Goal: Task Accomplishment & Management: Use online tool/utility

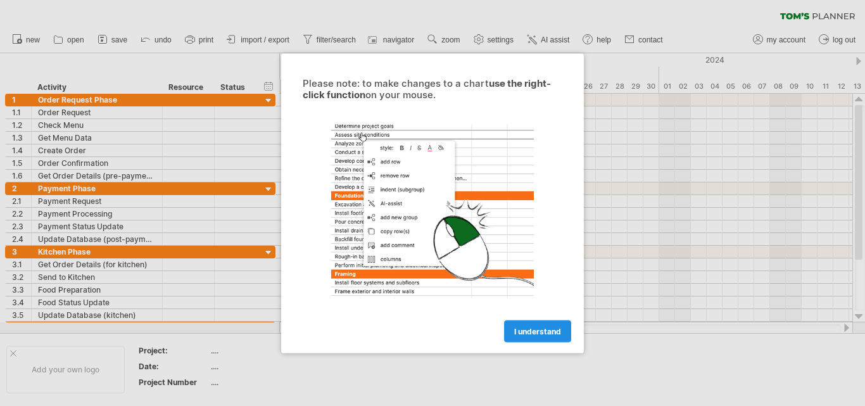
click at [550, 334] on span "I understand" at bounding box center [537, 330] width 47 height 9
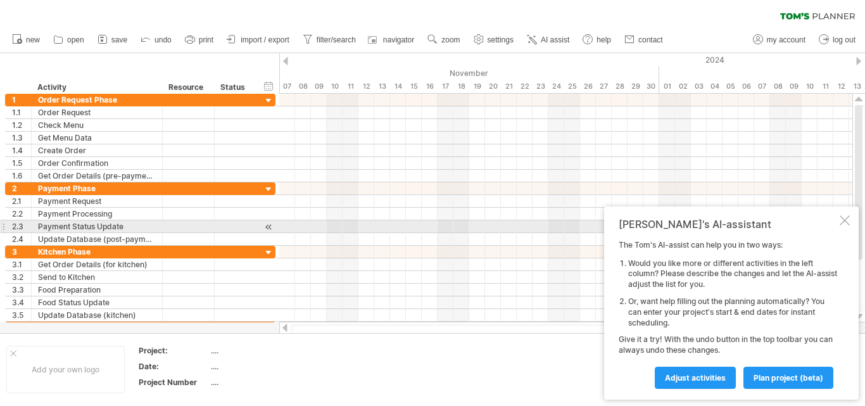
click at [847, 220] on div at bounding box center [845, 220] width 10 height 10
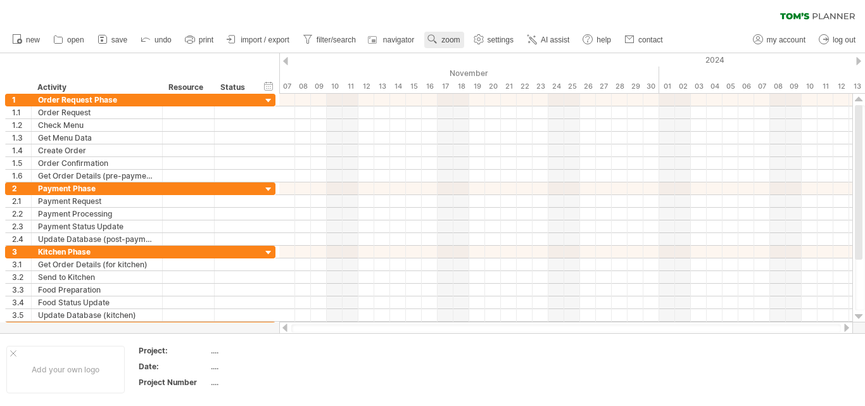
click at [455, 47] on link "zoom" at bounding box center [443, 40] width 39 height 16
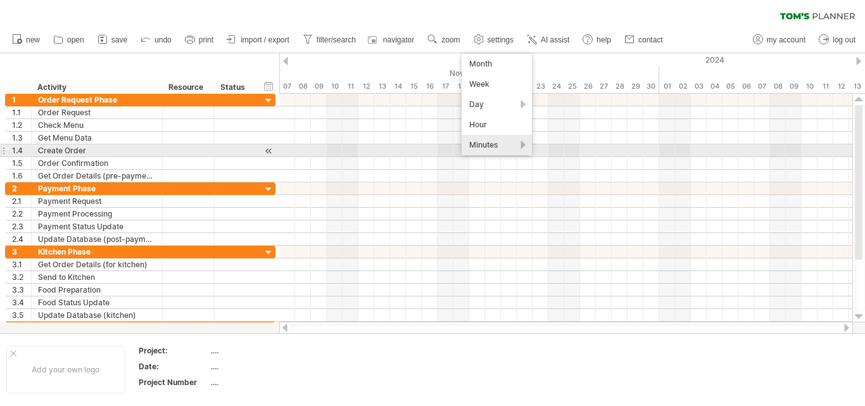
click at [517, 146] on div "Minutes" at bounding box center [497, 145] width 70 height 20
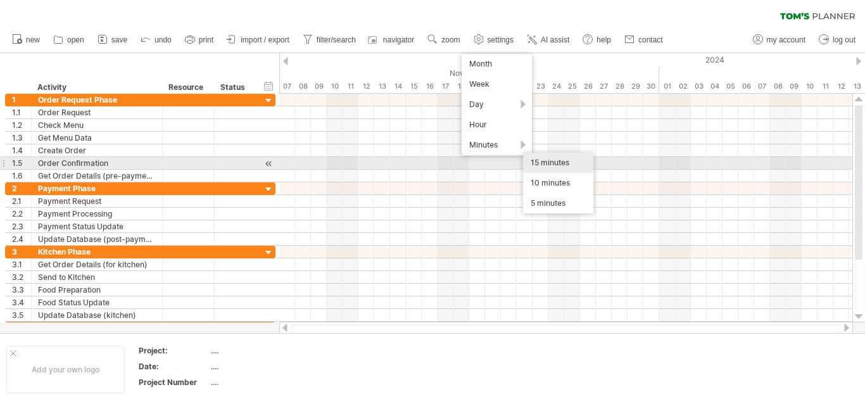
click at [554, 165] on div "15 minutes" at bounding box center [558, 163] width 70 height 20
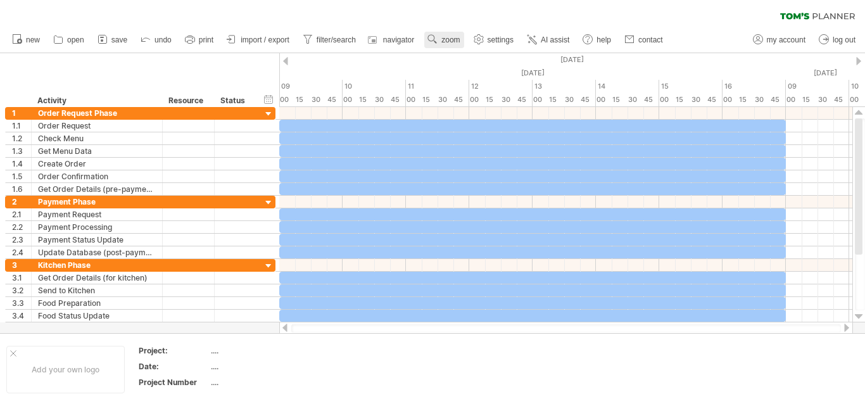
click at [440, 32] on link "zoom" at bounding box center [443, 40] width 39 height 16
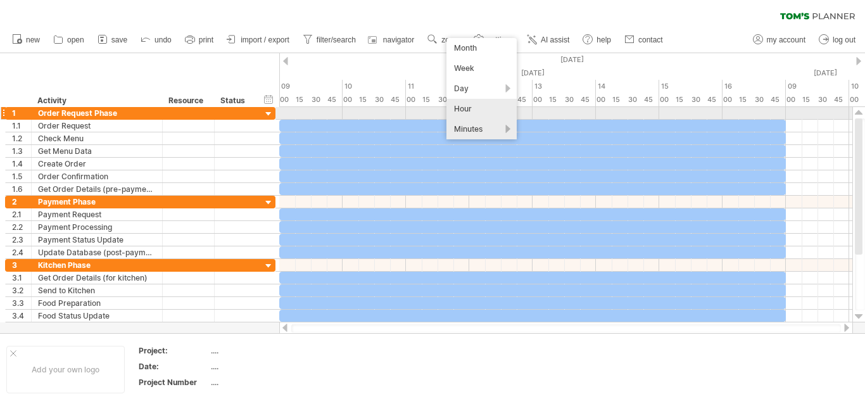
click at [500, 118] on div "Hour" at bounding box center [481, 109] width 70 height 20
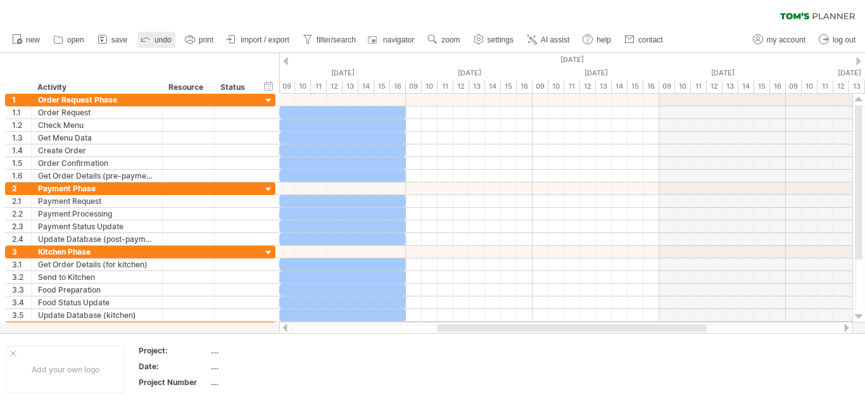
click at [154, 33] on link "undo" at bounding box center [156, 40] width 38 height 16
click at [155, 38] on link "undo" at bounding box center [156, 40] width 38 height 16
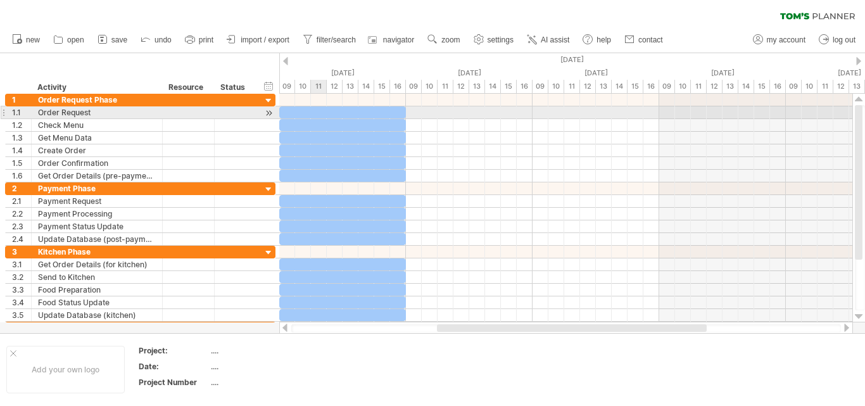
click at [322, 111] on div at bounding box center [342, 112] width 127 height 12
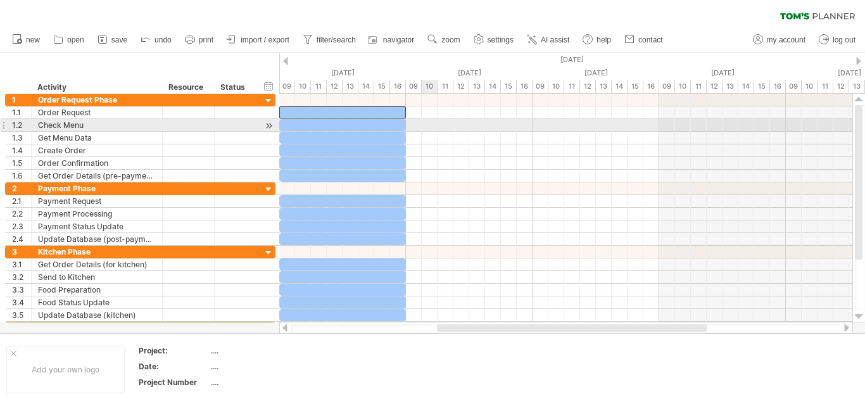
click at [436, 119] on div at bounding box center [565, 125] width 573 height 13
click at [427, 127] on div at bounding box center [565, 125] width 573 height 13
click at [415, 127] on div at bounding box center [565, 125] width 573 height 13
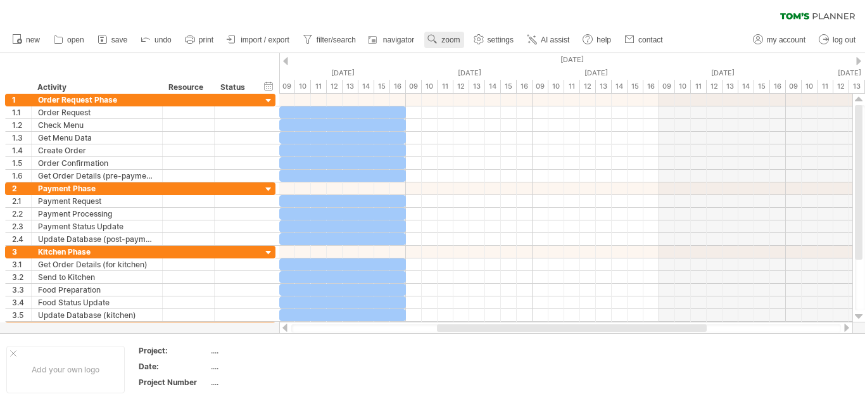
click at [442, 38] on link "zoom" at bounding box center [443, 40] width 39 height 16
click at [481, 58] on div "Month" at bounding box center [483, 54] width 70 height 20
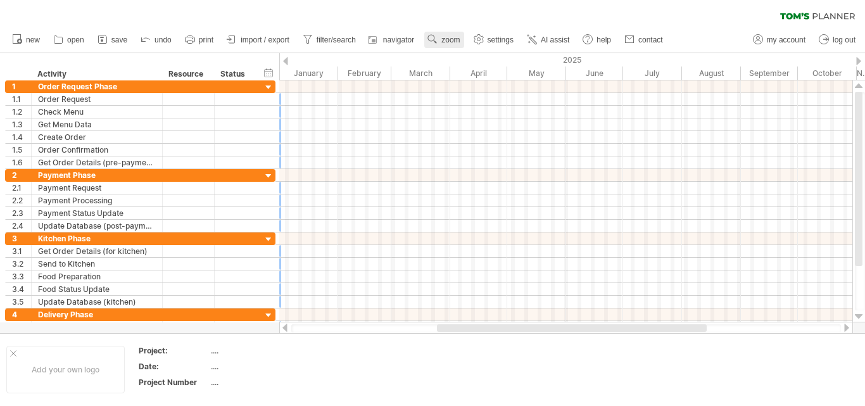
click at [446, 40] on span "zoom" at bounding box center [450, 39] width 18 height 9
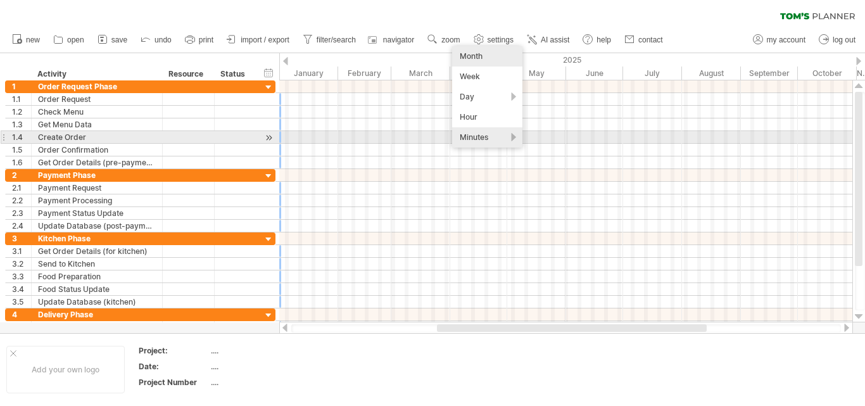
click at [486, 139] on div "Minutes" at bounding box center [487, 137] width 70 height 20
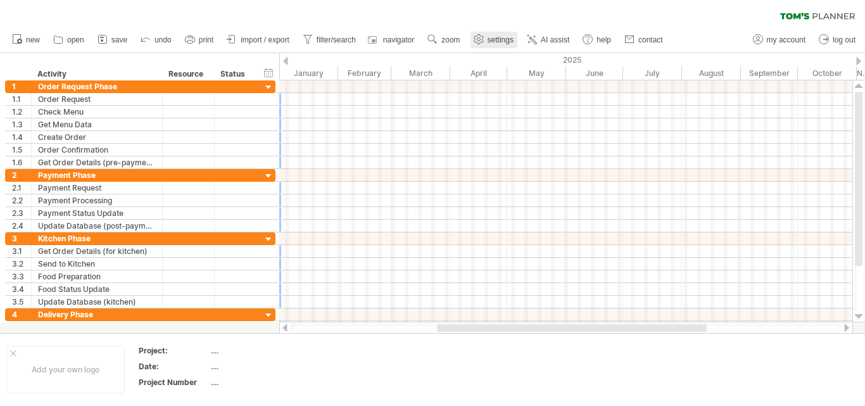
click at [493, 37] on span "settings" at bounding box center [501, 39] width 26 height 9
select select "*"
select select "**"
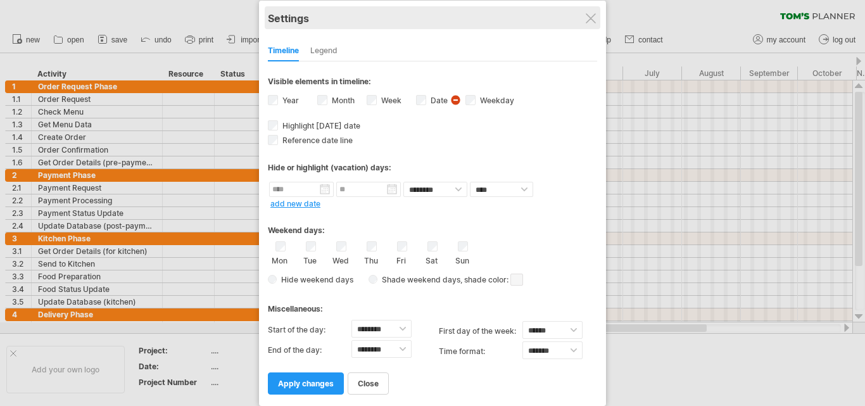
click at [592, 28] on div "Settings" at bounding box center [432, 17] width 329 height 23
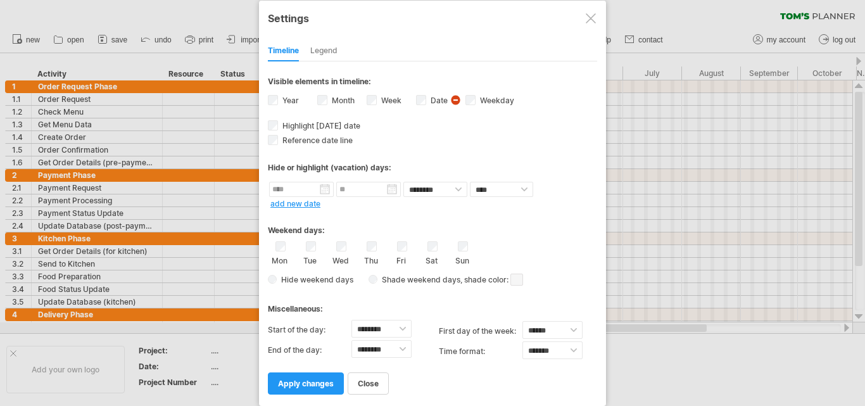
click at [588, 20] on div at bounding box center [591, 18] width 10 height 10
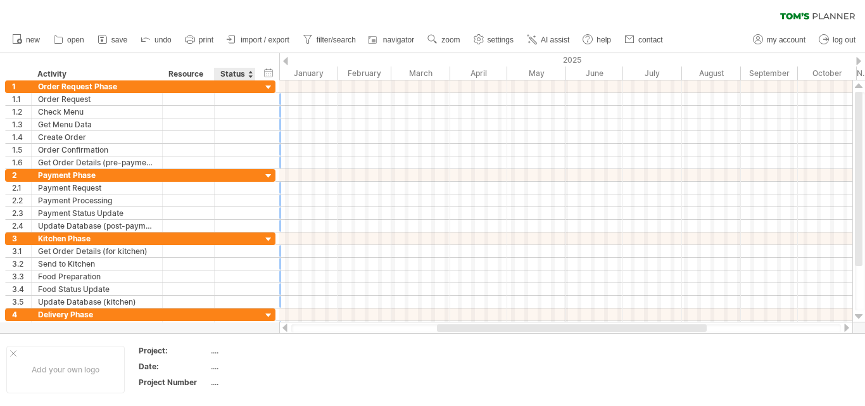
click at [250, 74] on div at bounding box center [250, 74] width 5 height 13
click at [201, 73] on div "Resource" at bounding box center [187, 74] width 39 height 13
click at [566, 58] on div "2025" at bounding box center [625, 59] width 693 height 13
click at [340, 42] on span "filter/search" at bounding box center [336, 39] width 39 height 9
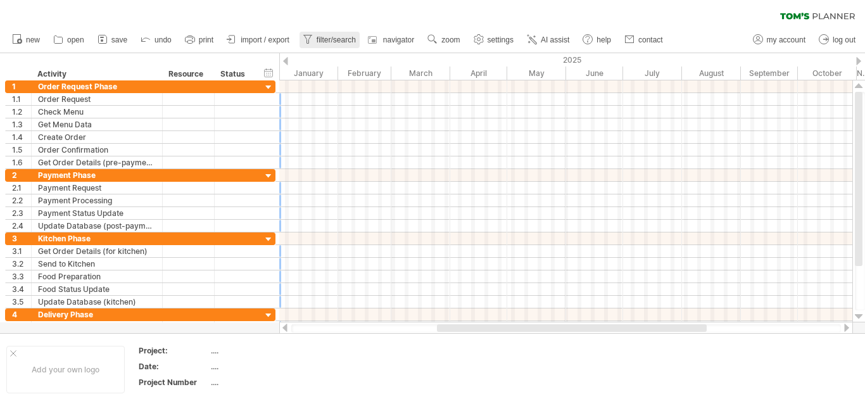
type input "**********"
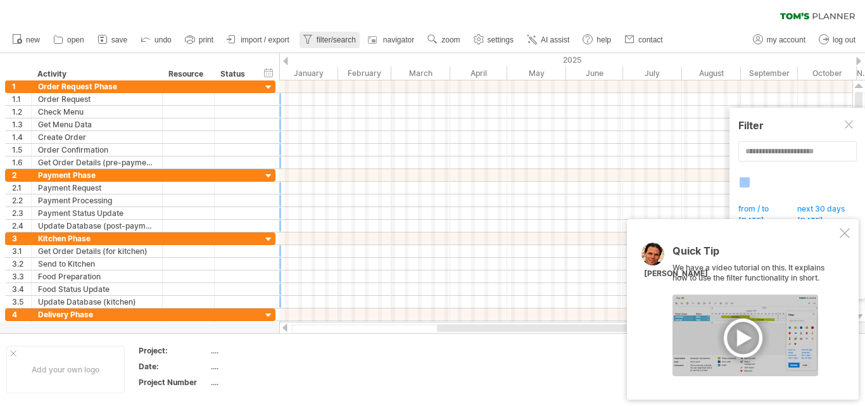
click at [340, 42] on span "filter/search" at bounding box center [336, 39] width 39 height 9
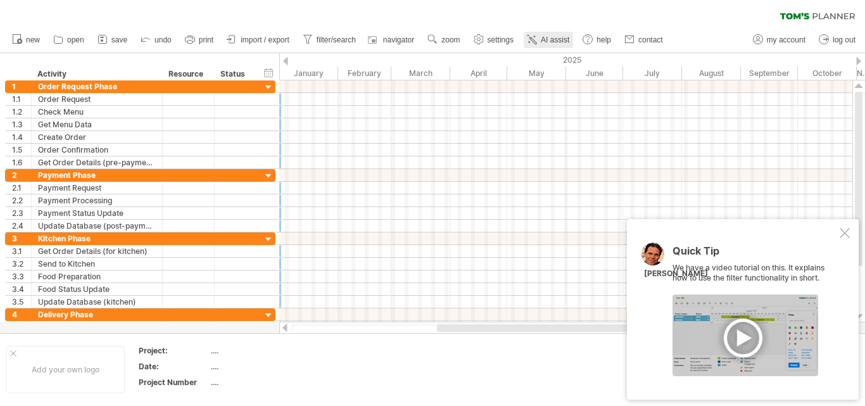
click at [541, 36] on link "AI assist" at bounding box center [548, 40] width 49 height 16
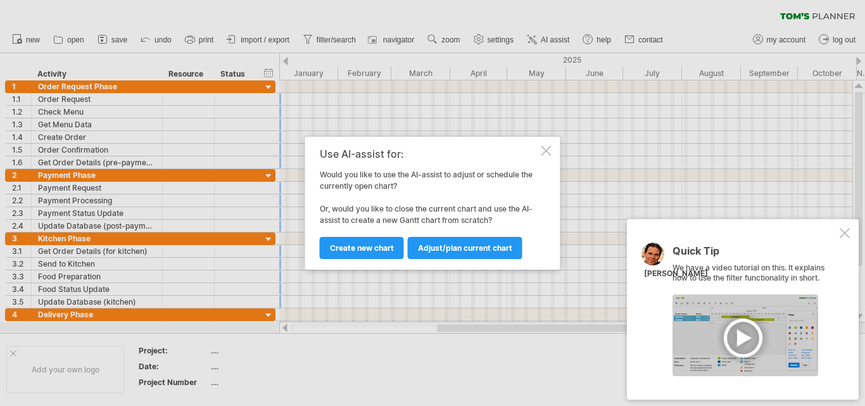
click at [543, 146] on div at bounding box center [546, 151] width 10 height 10
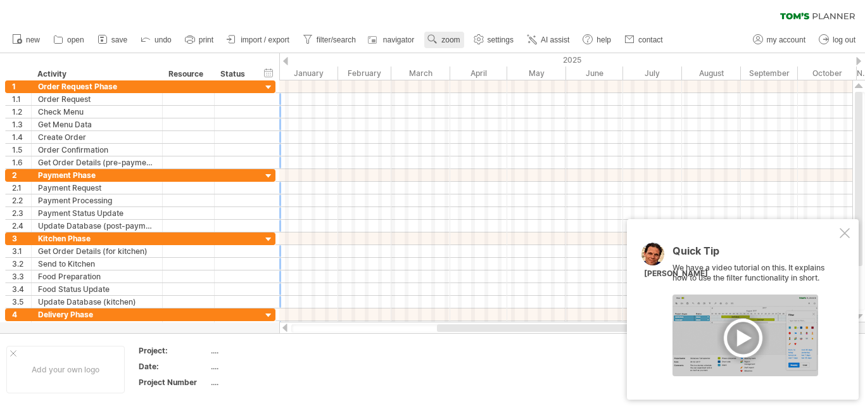
click at [439, 44] on use at bounding box center [432, 39] width 13 height 13
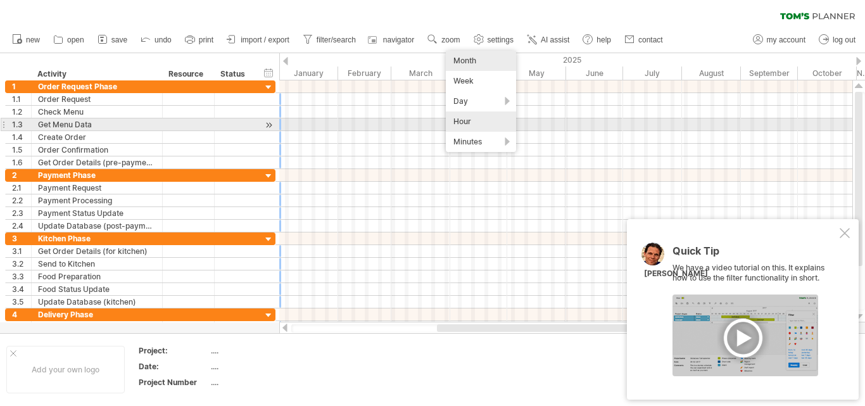
click at [479, 120] on div "Hour" at bounding box center [481, 121] width 70 height 20
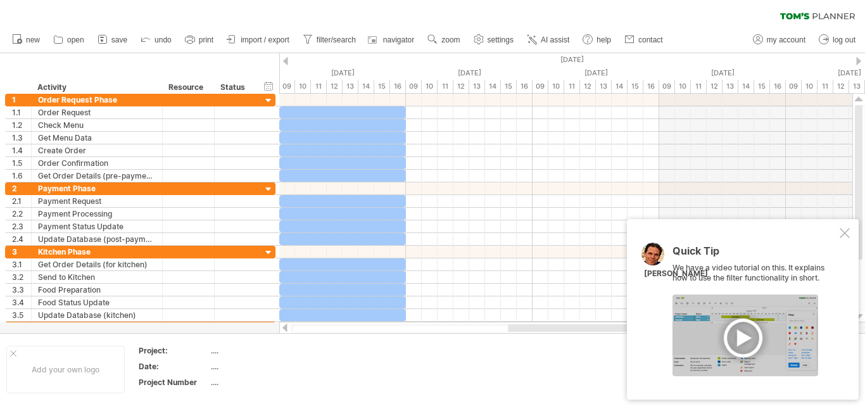
click at [285, 62] on div at bounding box center [285, 61] width 5 height 8
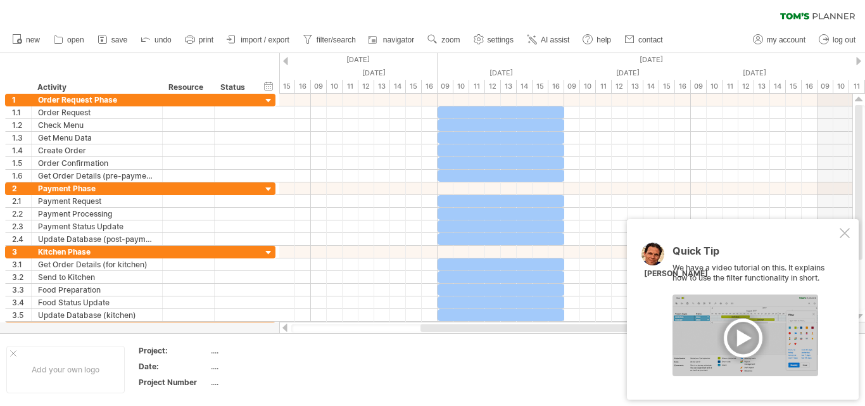
click at [861, 60] on div at bounding box center [858, 61] width 5 height 8
